Goal: Task Accomplishment & Management: Complete application form

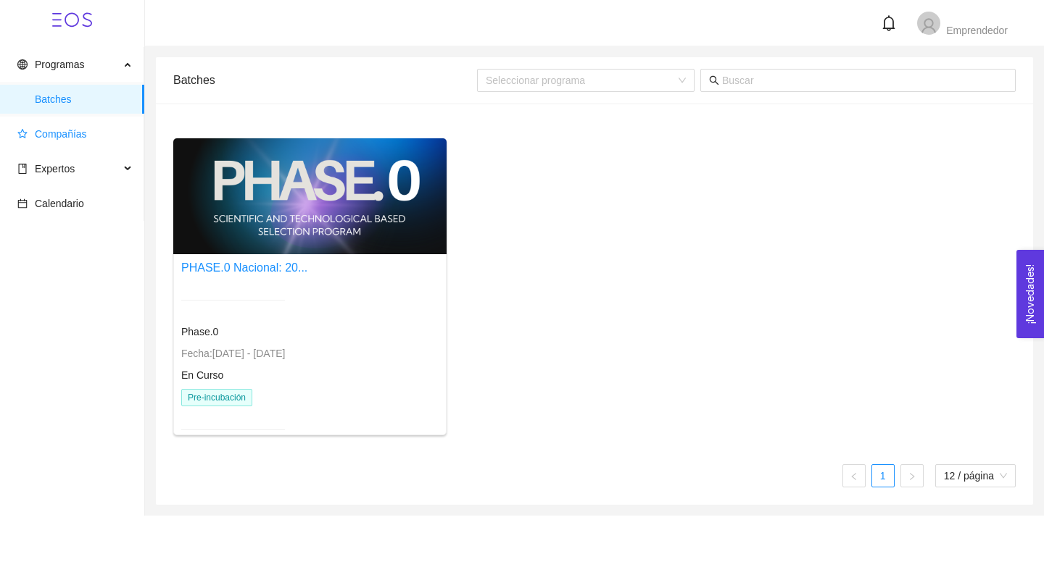
click at [86, 131] on span "Compañías" at bounding box center [61, 134] width 52 height 12
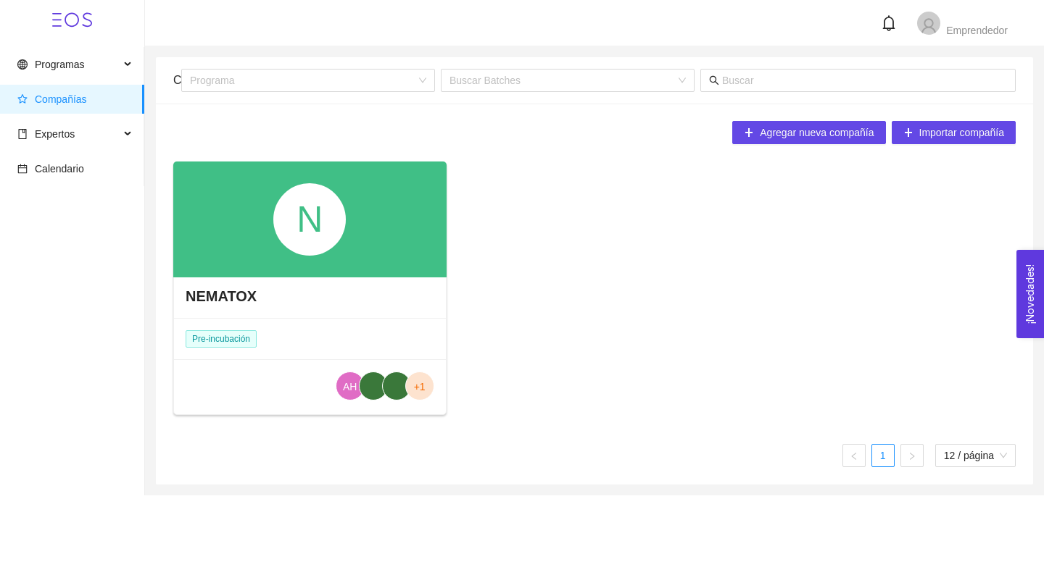
click at [389, 251] on div "N" at bounding box center [309, 220] width 273 height 116
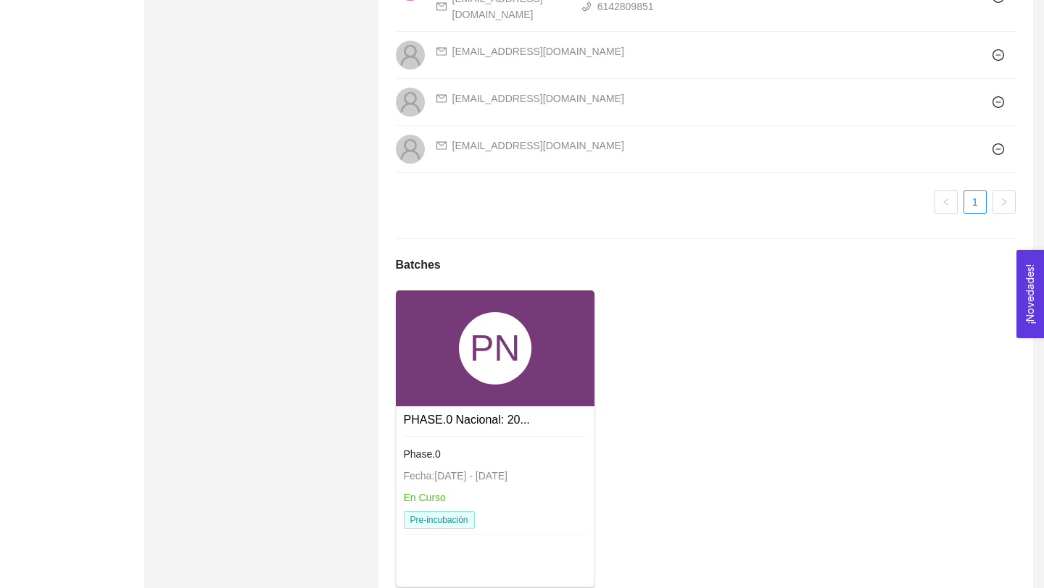
scroll to position [1032, 0]
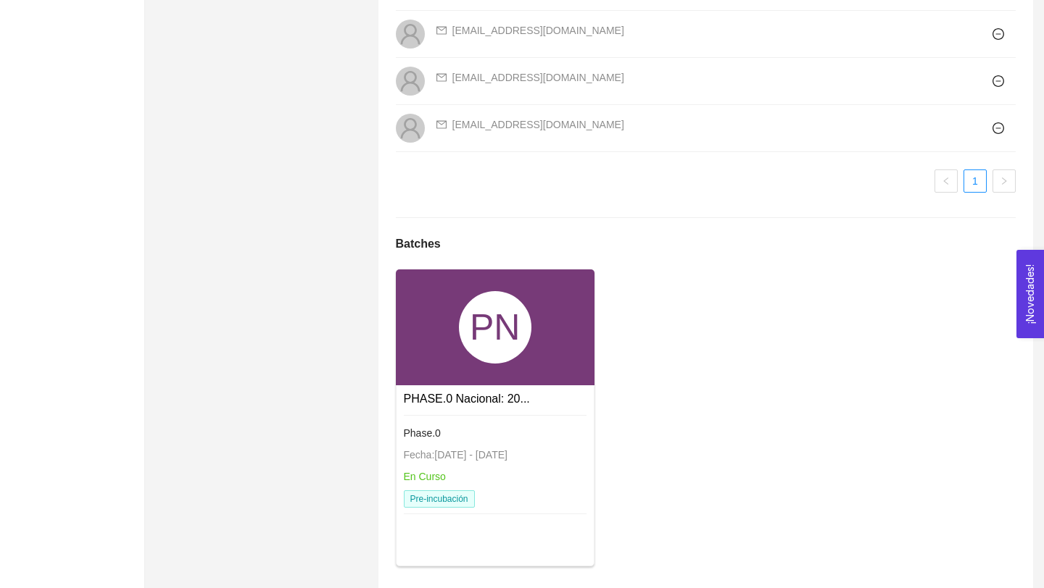
click at [546, 370] on div "PN" at bounding box center [495, 328] width 199 height 116
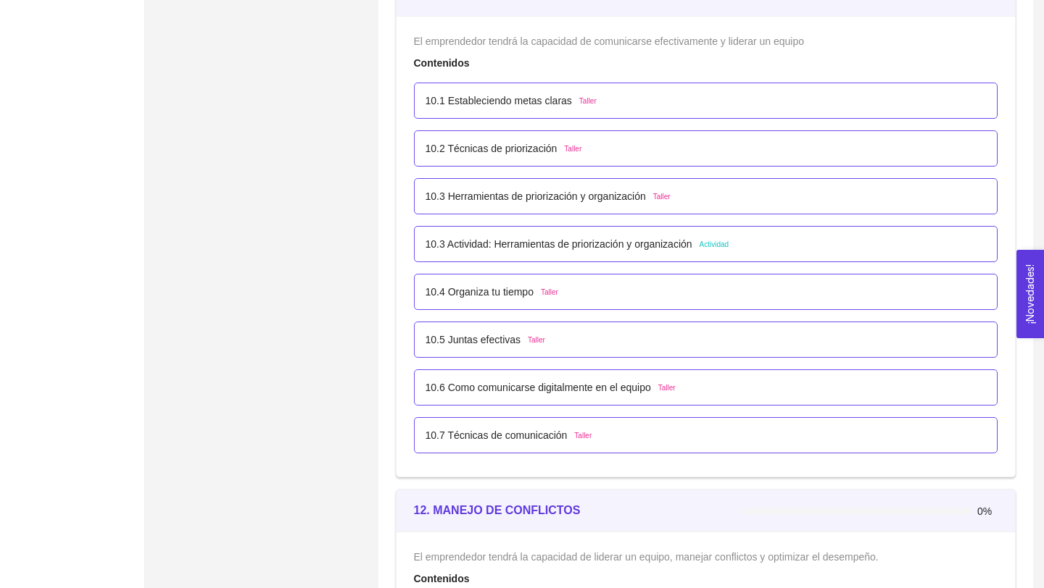
scroll to position [5345, 0]
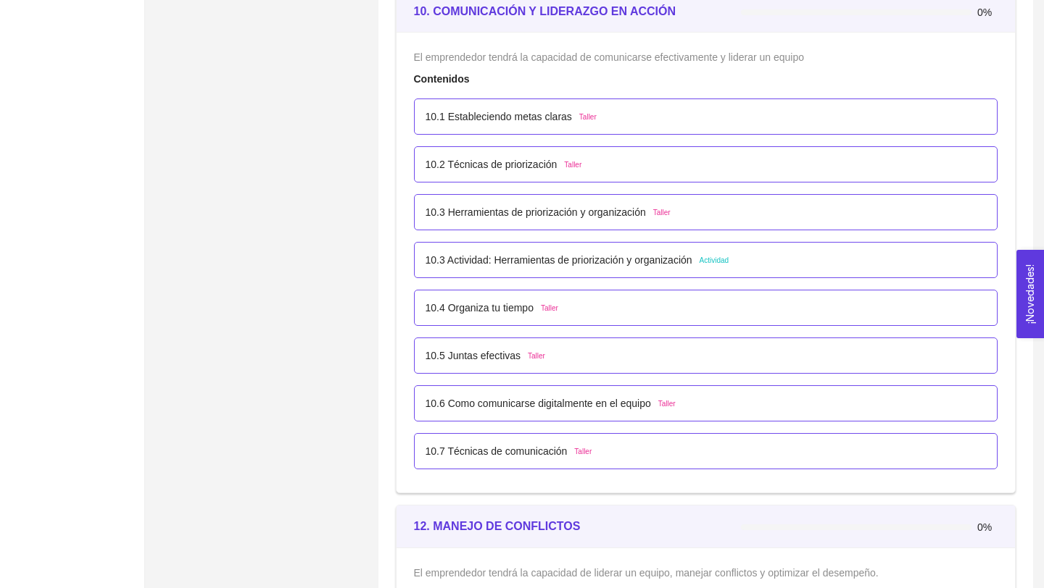
click at [530, 304] on p "10.4 Organiza tu tiempo" at bounding box center [479, 308] width 108 height 16
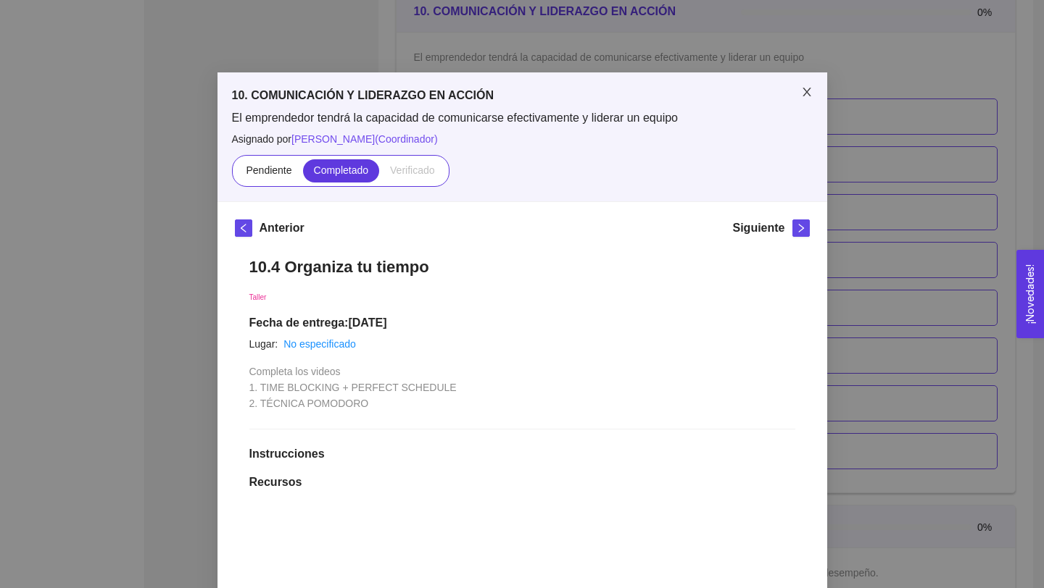
click at [811, 92] on icon "close" at bounding box center [807, 92] width 12 height 12
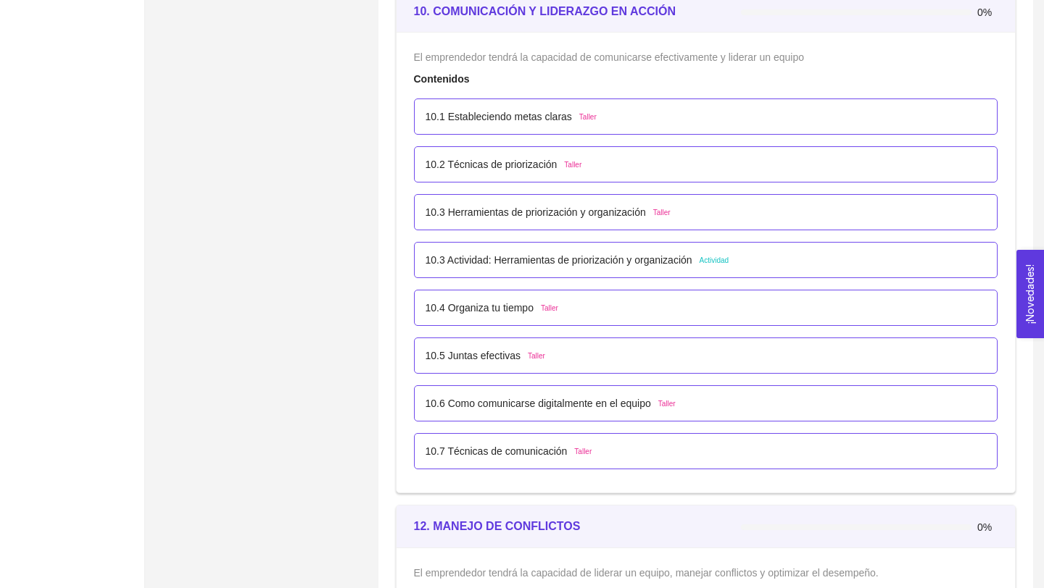
click at [647, 260] on p "10.3 Actividad: Herramientas de priorización y organización" at bounding box center [558, 260] width 267 height 16
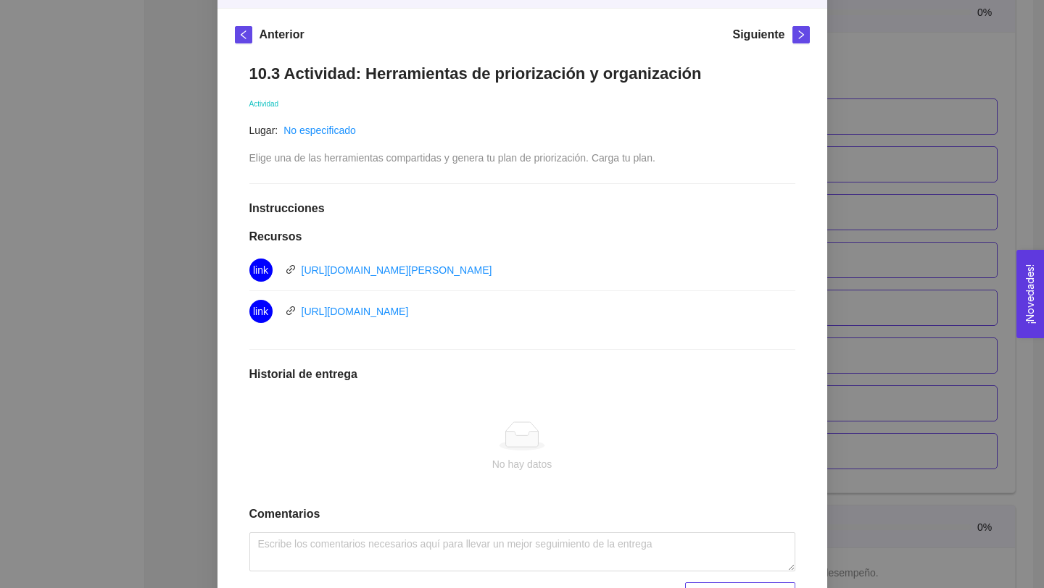
scroll to position [193, 0]
click at [931, 247] on div "10. COMUNICACIÓN Y LIDERAZGO EN ACCIÓN El emprendedor tendrá la capacidad de co…" at bounding box center [522, 294] width 1044 height 588
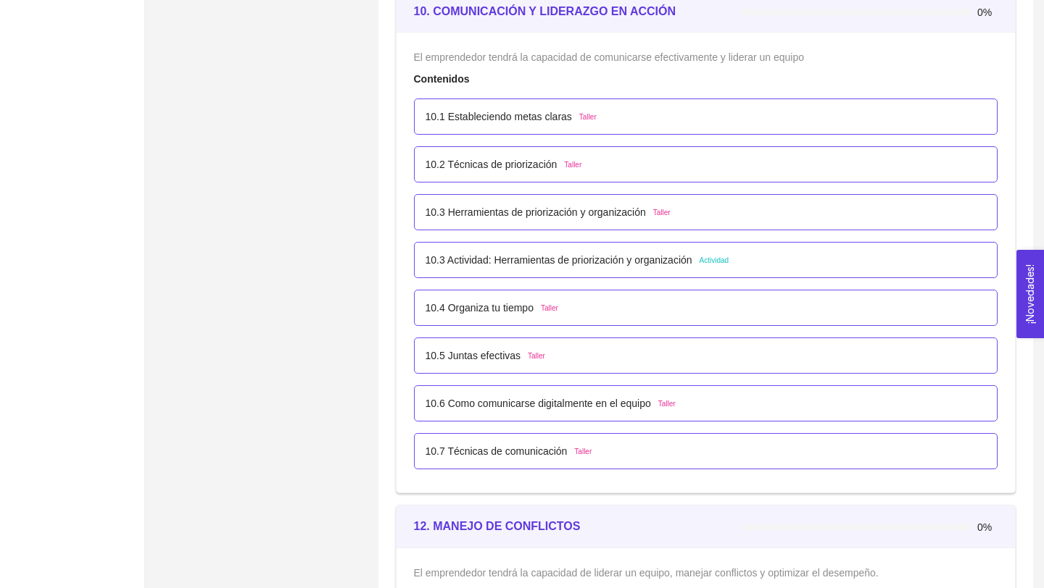
click at [645, 265] on p "10.3 Actividad: Herramientas de priorización y organización" at bounding box center [558, 260] width 267 height 16
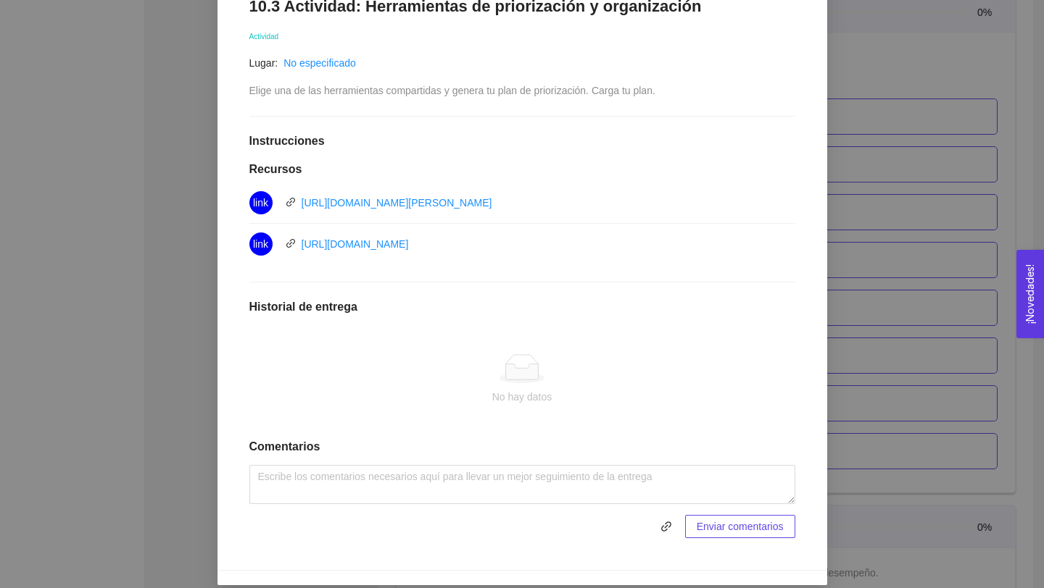
scroll to position [275, 0]
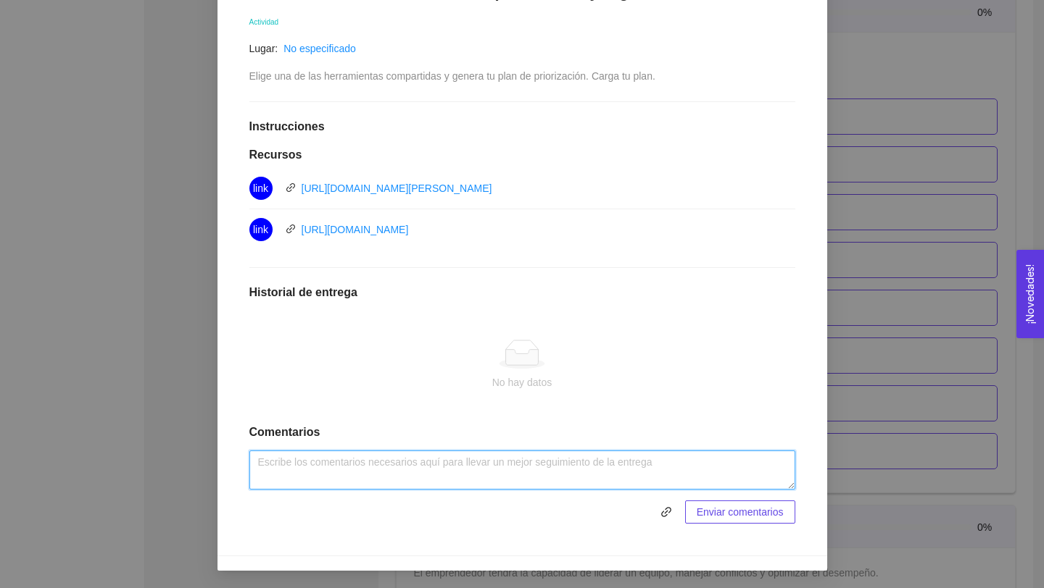
click at [591, 463] on textarea at bounding box center [522, 470] width 546 height 39
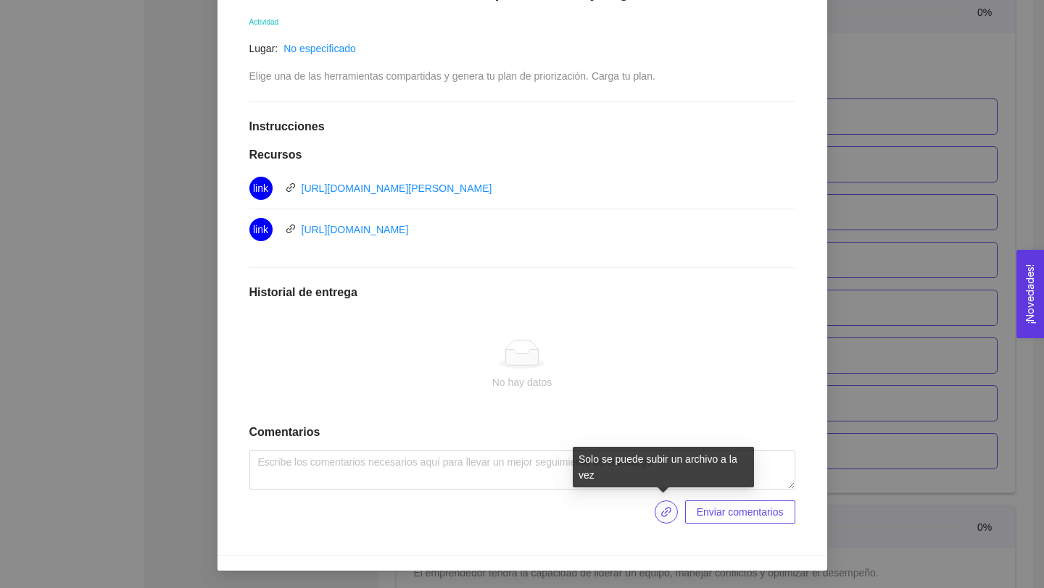
click at [661, 512] on icon "link" at bounding box center [666, 512] width 10 height 10
click at [665, 522] on button "button" at bounding box center [665, 512] width 23 height 23
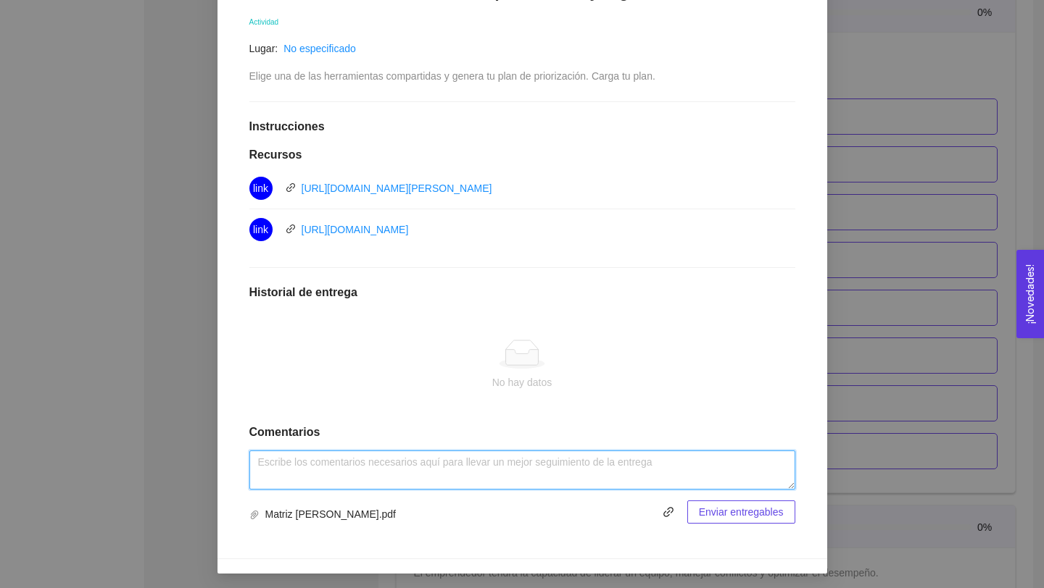
click at [422, 465] on textarea at bounding box center [522, 470] width 546 height 39
paste textarea "[URL][DOMAIN_NAME]"
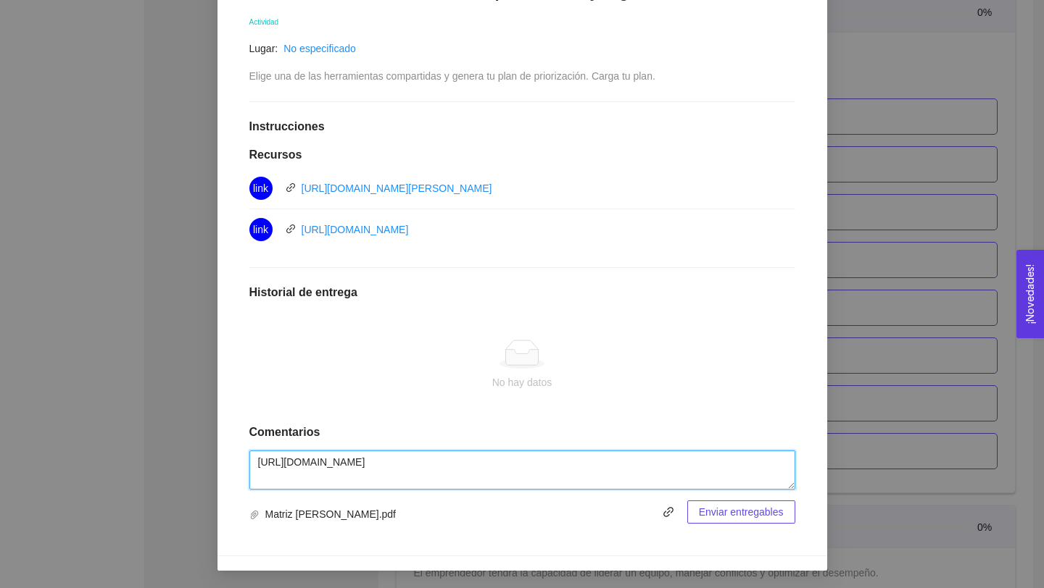
type textarea "[URL][DOMAIN_NAME]"
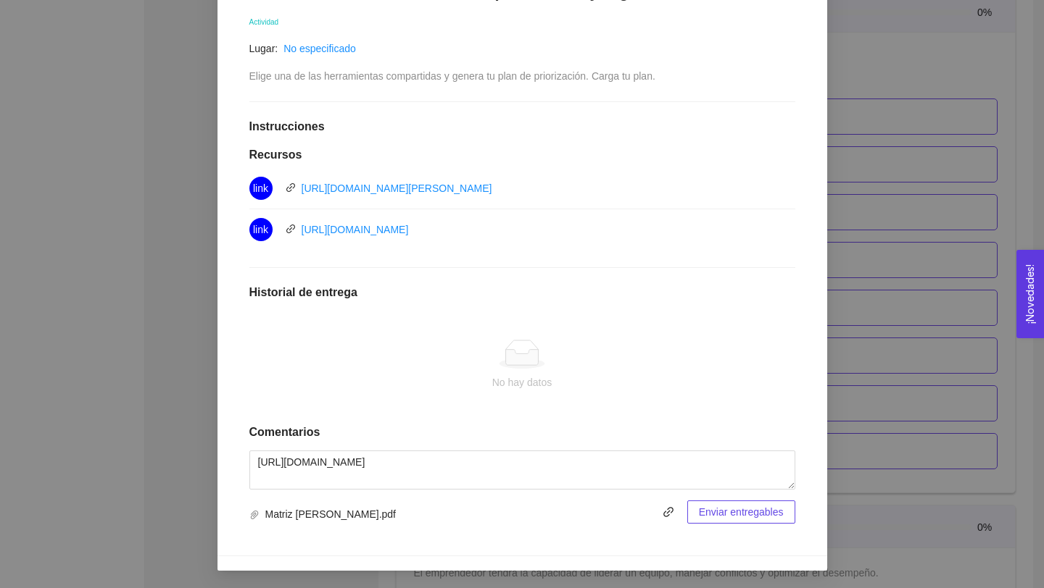
click at [726, 513] on span "Enviar entregables" at bounding box center [741, 512] width 85 height 16
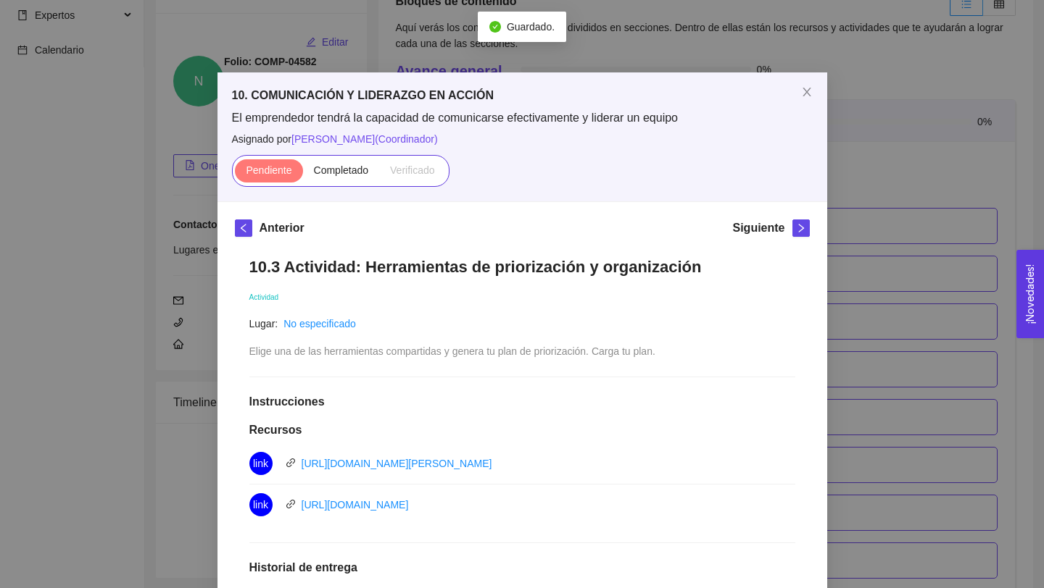
scroll to position [220, 0]
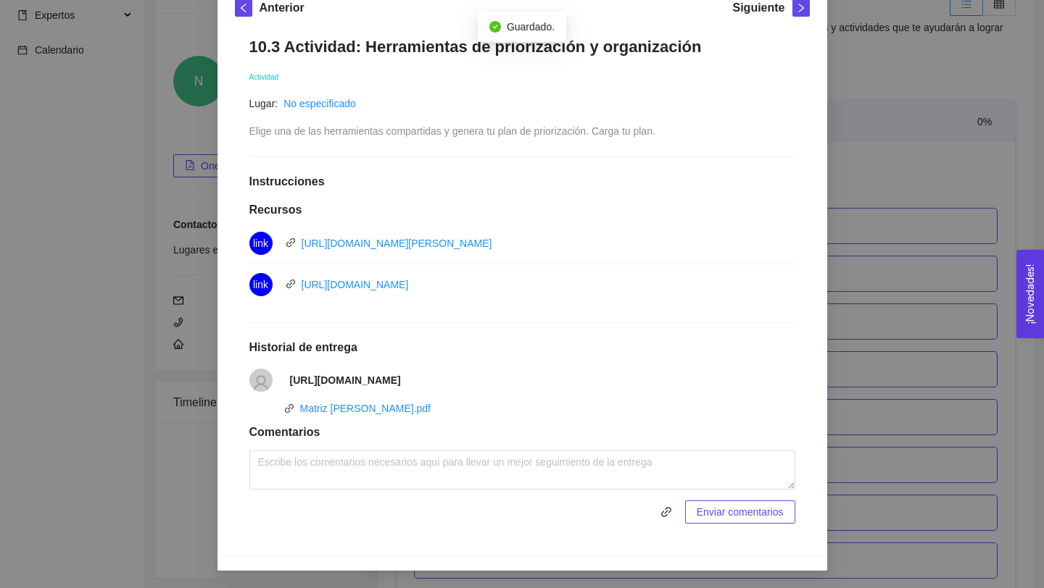
click at [401, 383] on strong "[URL][DOMAIN_NAME]" at bounding box center [345, 381] width 111 height 12
drag, startPoint x: 287, startPoint y: 377, endPoint x: 805, endPoint y: 376, distance: 518.2
click at [805, 377] on div "10.3 Actividad: Herramientas de priorización y organización Actividad Lugar: No…" at bounding box center [522, 280] width 575 height 516
copy strong "[URL][DOMAIN_NAME]"
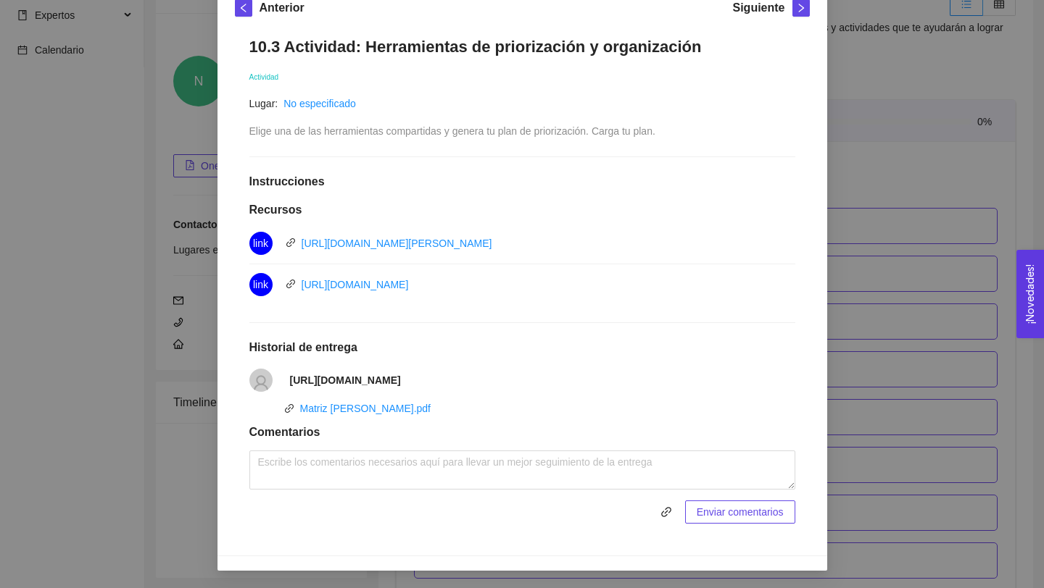
click at [874, 252] on div "10. COMUNICACIÓN Y LIDERAZGO EN ACCIÓN El emprendedor tendrá la capacidad de co…" at bounding box center [522, 294] width 1044 height 588
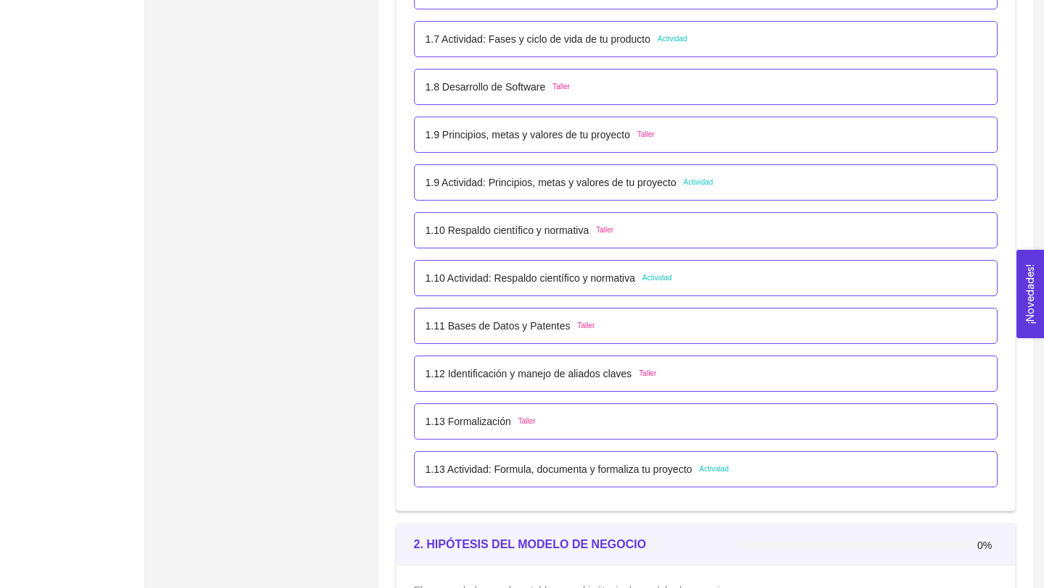
scroll to position [881, 0]
click at [652, 180] on p "1.9 Actividad: Principios, metas y valores de tu proyecto" at bounding box center [550, 182] width 251 height 16
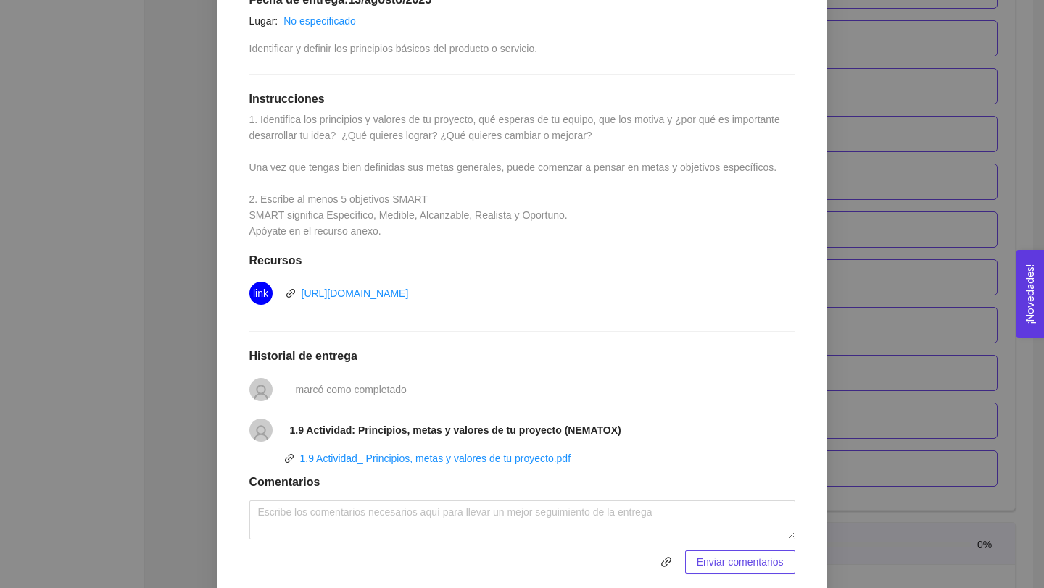
scroll to position [345, 0]
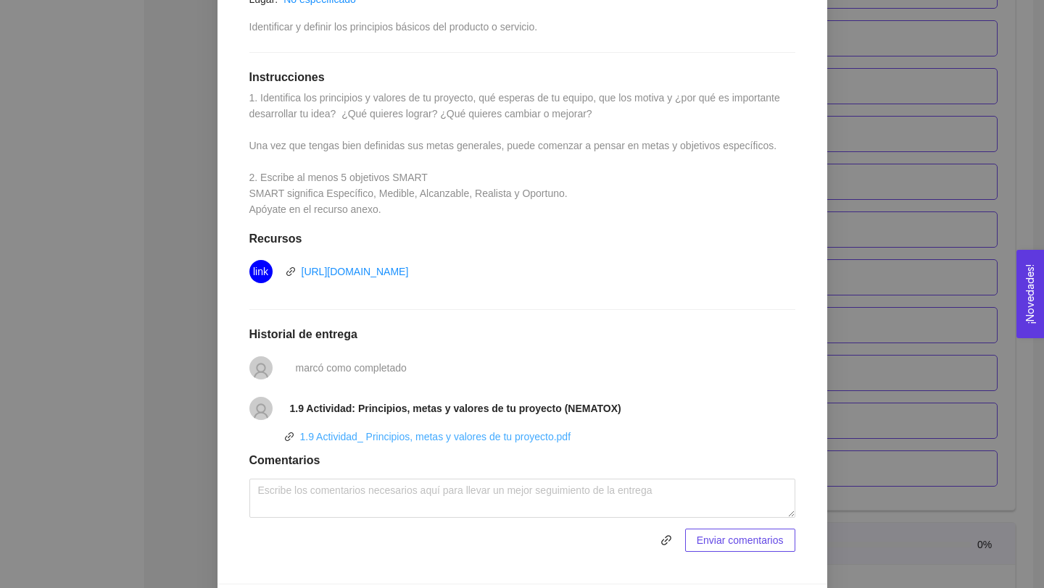
click at [503, 436] on link "1.9 Actividad_ Principios, metas y valores de tu proyecto.pdf" at bounding box center [435, 437] width 271 height 12
click at [541, 435] on link "1.9 Actividad_ Principios, metas y valores de tu proyecto.pdf" at bounding box center [435, 437] width 271 height 12
click at [905, 487] on div "1. DESARROLLO DEL PRODUCTO El emprendedor puede conocer los primeros pasos para…" at bounding box center [522, 294] width 1044 height 588
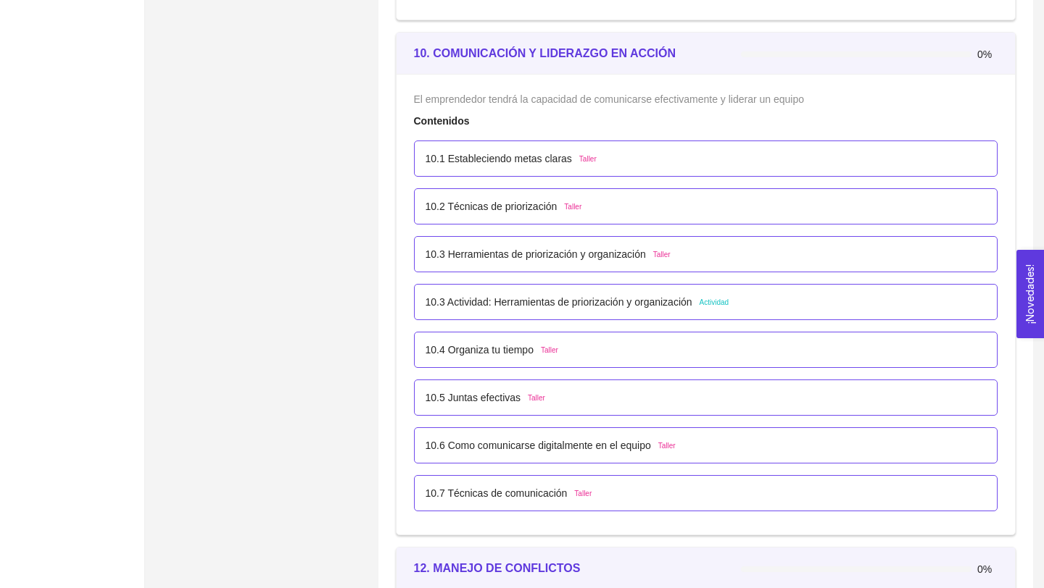
scroll to position [5293, 0]
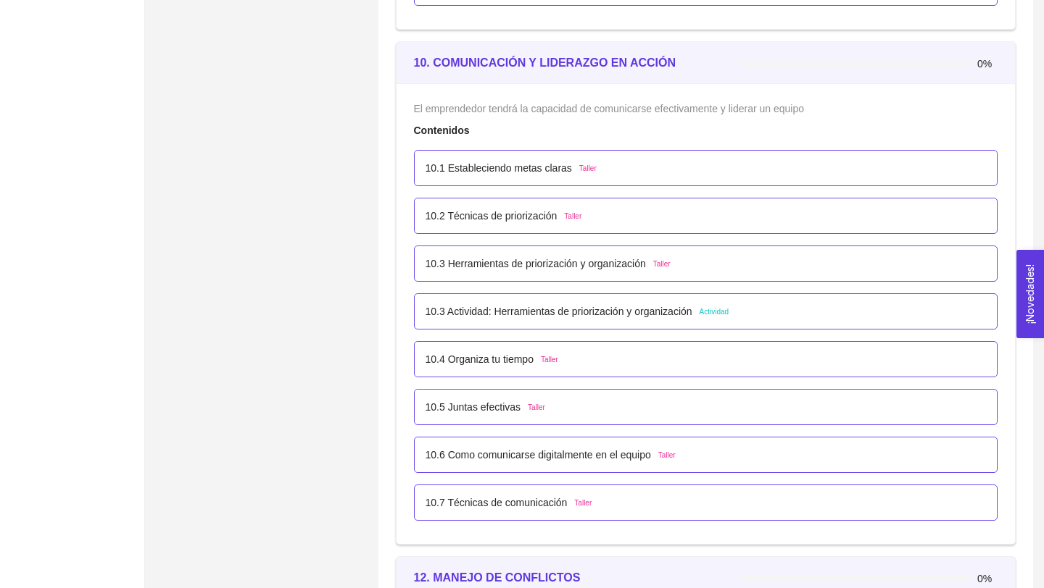
click at [693, 303] on div "10.3 Actividad: Herramientas de priorización y organización Actividad" at bounding box center [706, 312] width 584 height 36
click at [691, 309] on p "10.3 Actividad: Herramientas de priorización y organización" at bounding box center [558, 312] width 267 height 16
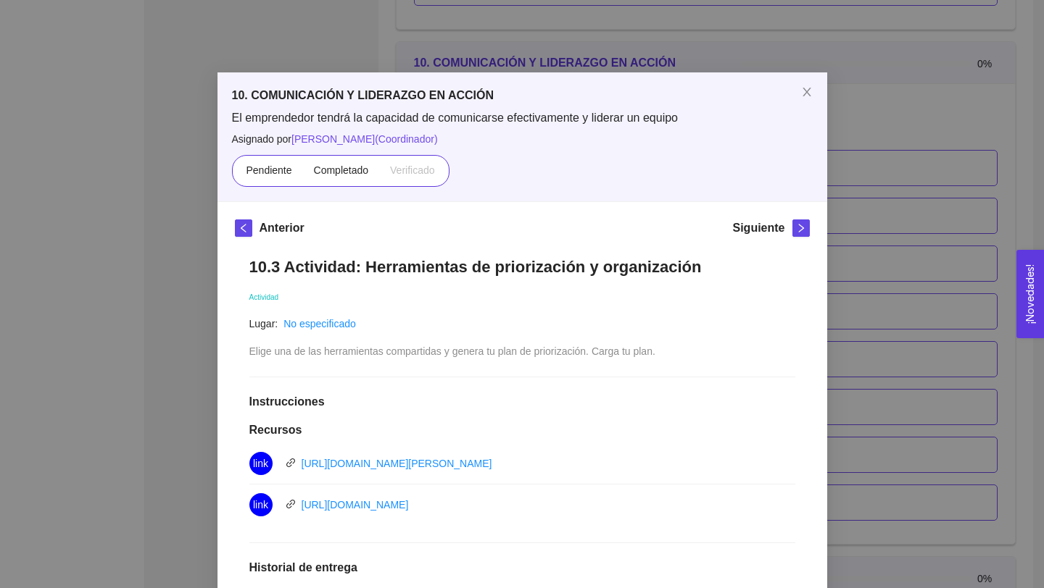
scroll to position [220, 0]
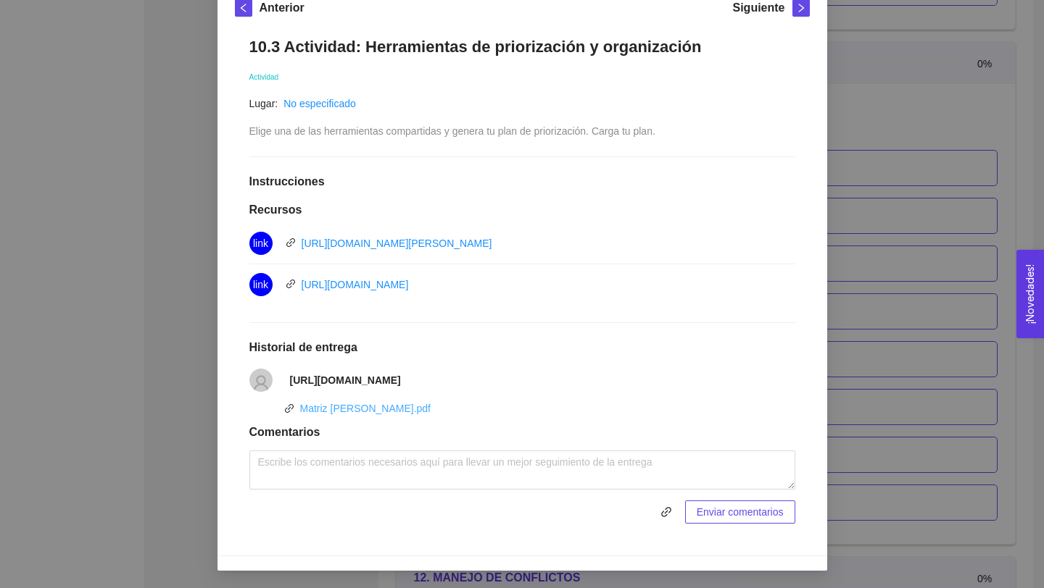
click at [390, 409] on link "Matriz [PERSON_NAME].pdf" at bounding box center [365, 409] width 131 height 12
click at [401, 380] on strong "[URL][DOMAIN_NAME]" at bounding box center [345, 381] width 111 height 12
